Goal: Navigation & Orientation: Find specific page/section

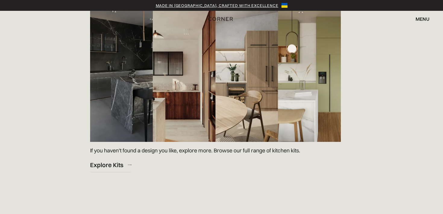
scroll to position [890, 0]
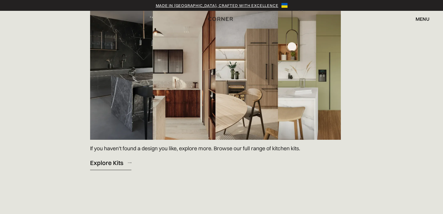
click at [118, 159] on div "Explore Kits" at bounding box center [106, 163] width 33 height 8
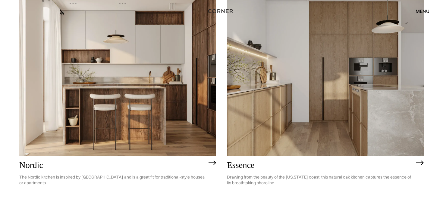
scroll to position [96, 0]
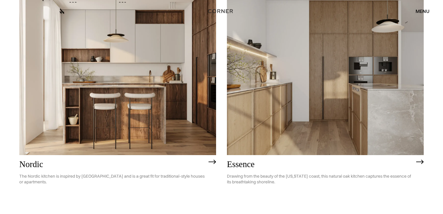
click at [421, 160] on img at bounding box center [420, 162] width 8 height 5
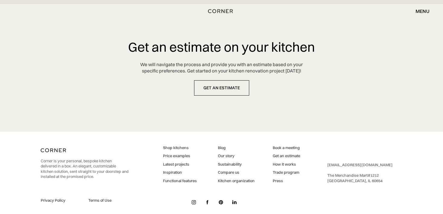
scroll to position [2863, 0]
